Goal: Find specific page/section: Find specific page/section

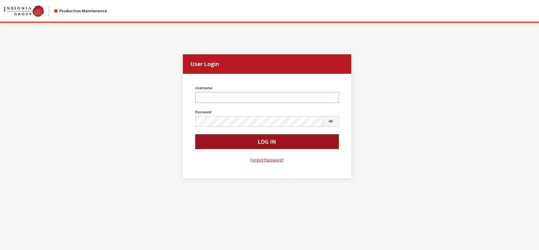
type input "rgoodwin"
click at [234, 144] on button "Log In" at bounding box center [266, 141] width 143 height 15
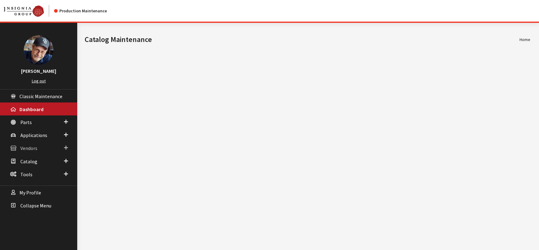
click at [31, 145] on span "Vendors" at bounding box center [28, 148] width 17 height 6
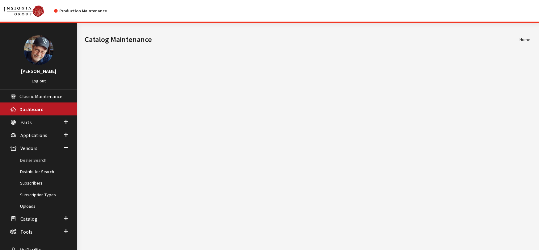
click at [27, 162] on link "Dealer Search" at bounding box center [38, 160] width 77 height 11
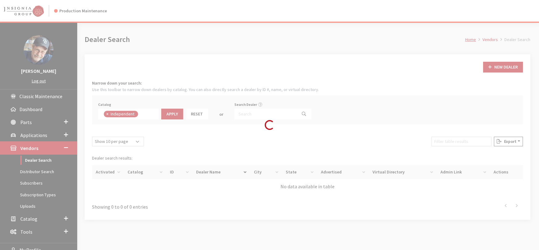
scroll to position [45, 0]
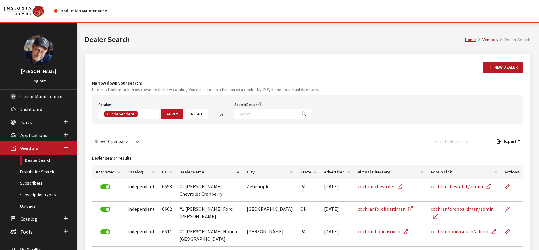
click at [108, 115] on span "×" at bounding box center [107, 114] width 2 height 6
select select
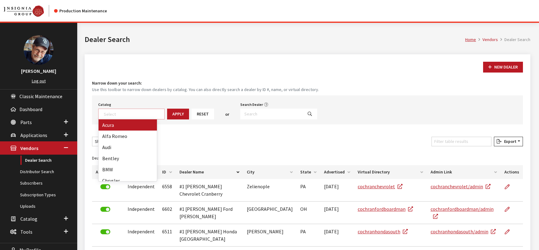
scroll to position [65, 0]
type textarea "j"
select select "20"
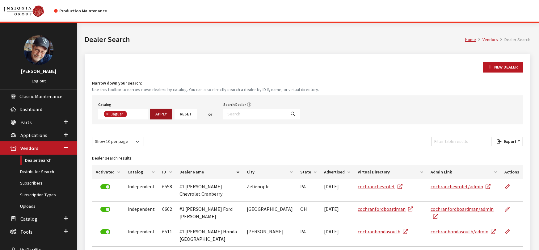
click at [160, 114] on button "Apply" at bounding box center [161, 114] width 22 height 11
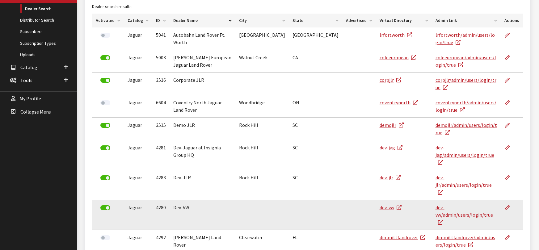
scroll to position [153, 0]
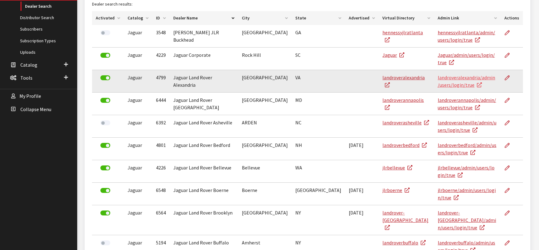
click at [437, 74] on link "landroveralexandria/admin/users/login/true" at bounding box center [465, 81] width 57 height 14
